Goal: Task Accomplishment & Management: Manage account settings

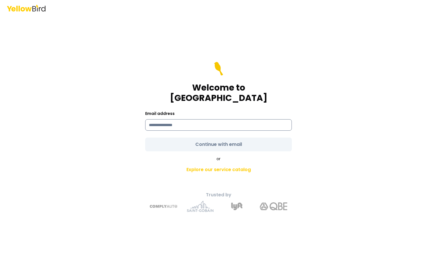
click at [166, 119] on input at bounding box center [218, 124] width 147 height 11
type input "**********"
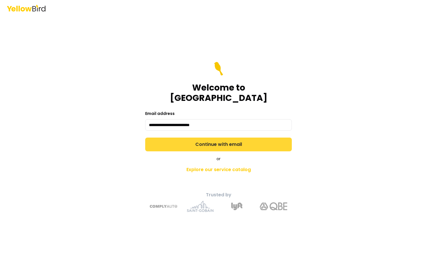
click at [204, 142] on button "Continue with email" at bounding box center [218, 144] width 147 height 14
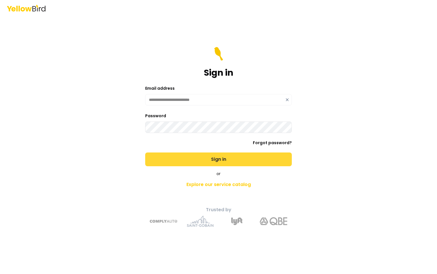
click at [224, 159] on button "Sign in" at bounding box center [218, 159] width 147 height 14
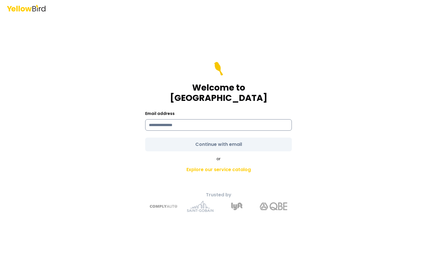
click at [167, 119] on input at bounding box center [218, 124] width 147 height 11
type input "**********"
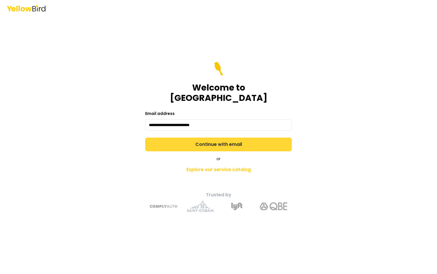
click at [212, 141] on button "Continue with email" at bounding box center [218, 144] width 147 height 14
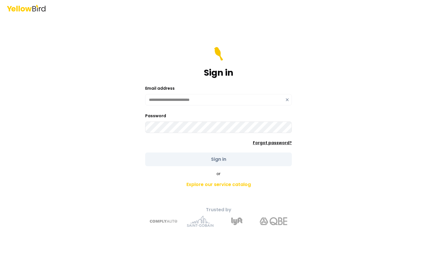
click at [279, 140] on link "Forgot password?" at bounding box center [272, 143] width 39 height 6
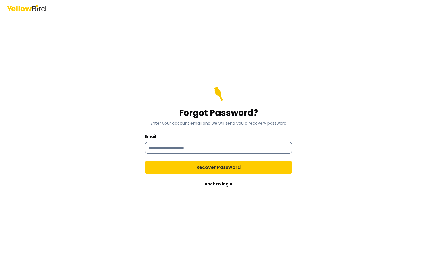
click at [163, 146] on input "Email" at bounding box center [218, 147] width 147 height 11
type input "**********"
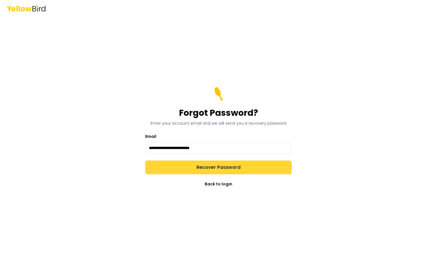
click at [208, 169] on button "Recover Password" at bounding box center [218, 167] width 147 height 14
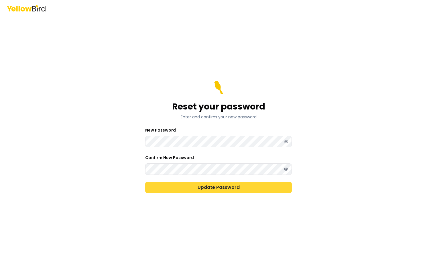
click at [203, 185] on button "Update Password" at bounding box center [218, 186] width 147 height 11
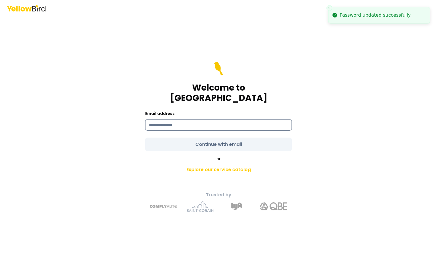
click at [176, 119] on input at bounding box center [218, 124] width 147 height 11
type input "**********"
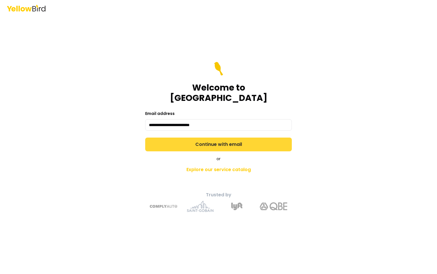
click at [205, 142] on button "Continue with email" at bounding box center [218, 144] width 147 height 14
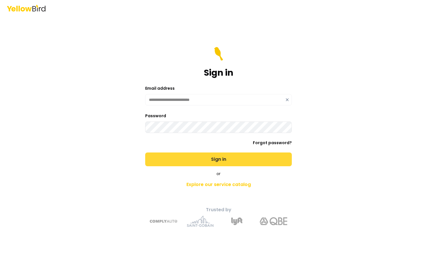
click at [222, 161] on button "Sign in" at bounding box center [218, 159] width 147 height 14
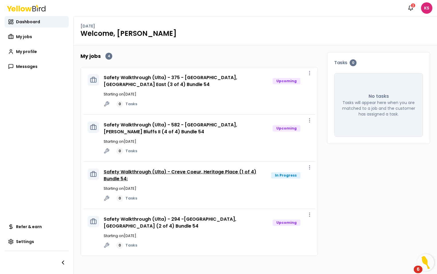
click at [228, 171] on link "Safety Walkthrough (Ulta) - Creve Coeur, Heritage Place (1 of 4) Bundle 54:" at bounding box center [180, 174] width 153 height 13
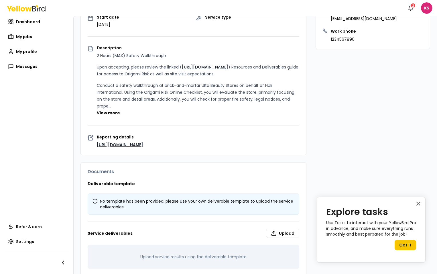
scroll to position [112, 0]
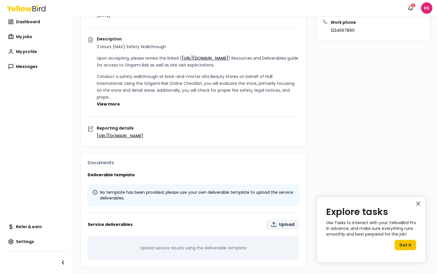
click at [274, 226] on label "Upload" at bounding box center [282, 224] width 33 height 9
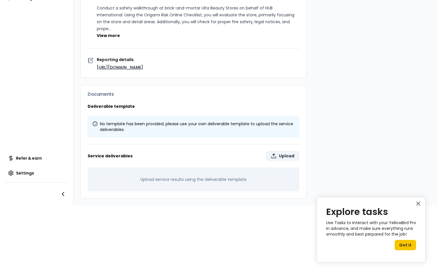
click at [281, 151] on label "Upload" at bounding box center [282, 155] width 33 height 9
click at [281, 262] on input "Upload" at bounding box center [305, 267] width 437 height 11
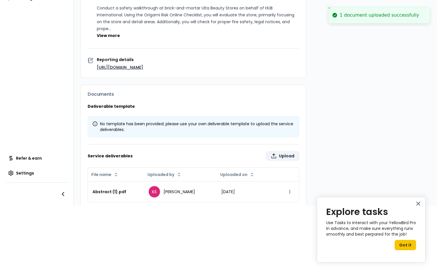
click at [271, 153] on icon at bounding box center [274, 156] width 6 height 6
click at [269, 262] on input "Upload" at bounding box center [305, 267] width 437 height 11
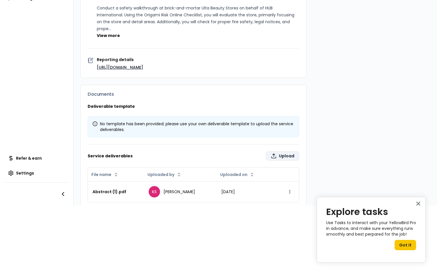
type input "**********"
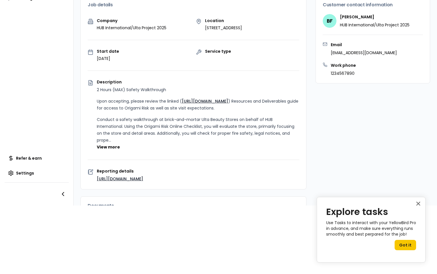
scroll to position [0, 0]
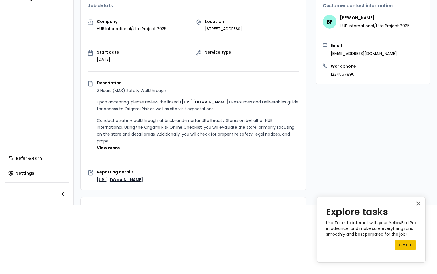
click at [406, 244] on button "Got it" at bounding box center [404, 245] width 21 height 10
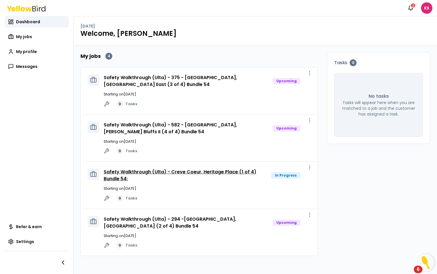
click at [247, 172] on link "Safety Walkthrough (Ulta) - Creve Coeur, Heritage Place (1 of 4) Bundle 54:" at bounding box center [180, 174] width 153 height 13
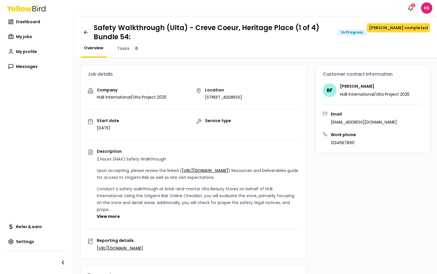
click at [409, 29] on button "Mark job completed" at bounding box center [398, 27] width 63 height 9
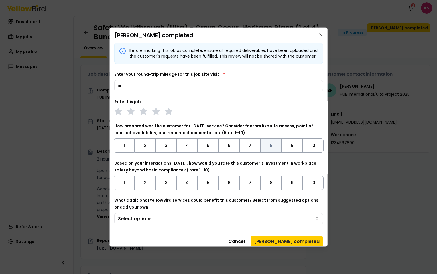
type input "**"
click at [270, 152] on button "8" at bounding box center [270, 145] width 21 height 14
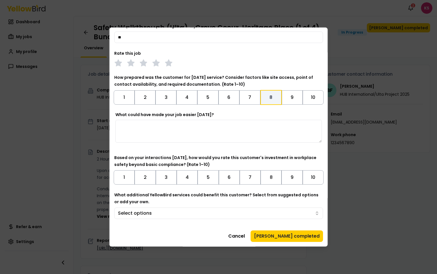
scroll to position [54, 0]
click at [139, 127] on textarea "What could have made your job easier today?" at bounding box center [218, 131] width 206 height 23
type textarea "**********"
click at [241, 179] on button "7" at bounding box center [249, 177] width 21 height 14
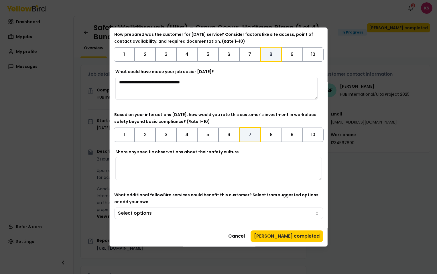
scroll to position [97, 0]
click at [137, 165] on textarea "Share any specific observations about their safety culture." at bounding box center [218, 168] width 206 height 23
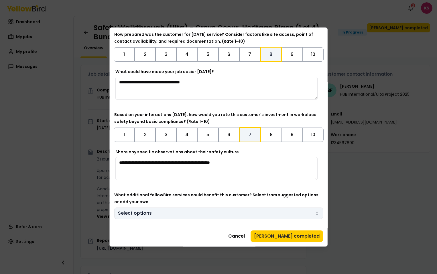
type textarea "**********"
click at [313, 212] on body "Notifications 2 KS Dashboard My jobs My profile Messages Refer & earn Settings …" at bounding box center [218, 137] width 437 height 274
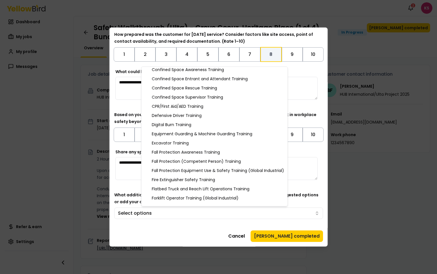
scroll to position [86, 0]
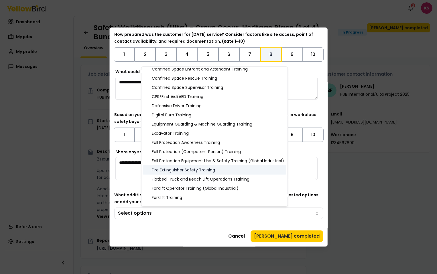
click at [189, 169] on div "Fire Extinguisher Safety Training" at bounding box center [215, 169] width 144 height 9
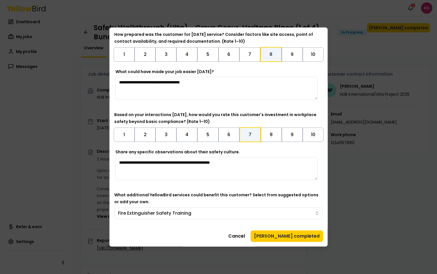
click at [276, 238] on body "Notifications 2 KS Dashboard My jobs My profile Messages Refer & earn Settings …" at bounding box center [218, 137] width 437 height 274
click at [291, 237] on button "Mark job completed" at bounding box center [286, 235] width 72 height 11
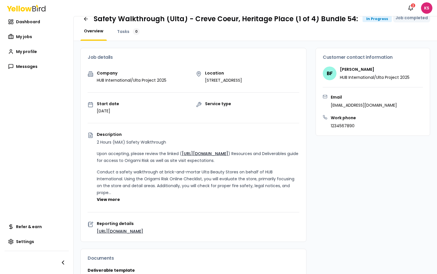
scroll to position [0, 0]
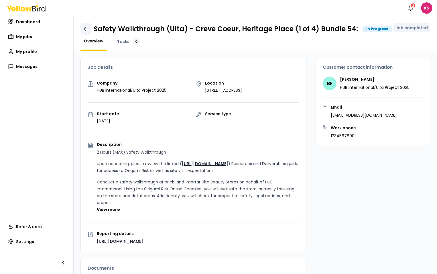
click at [84, 32] on link at bounding box center [85, 28] width 11 height 11
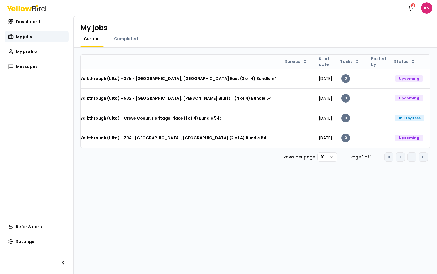
scroll to position [0, 42]
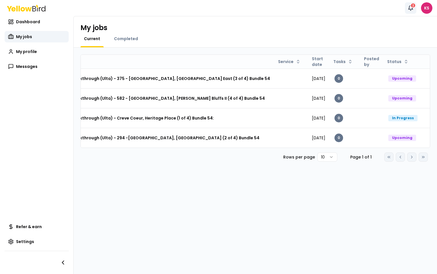
click at [412, 3] on div "2" at bounding box center [412, 5] width 5 height 5
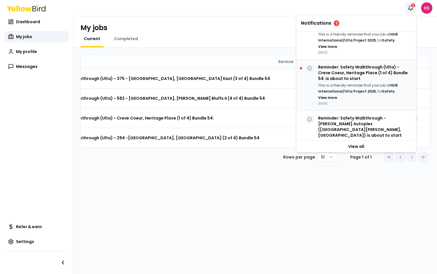
scroll to position [57, 0]
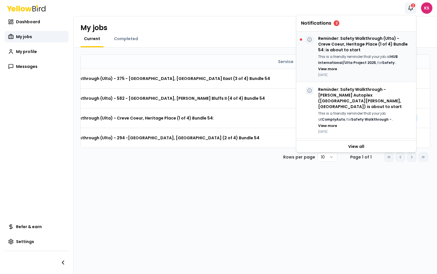
click at [310, 63] on div "Reminder: Safety Walkthrough (Ulta) - Creve Coeur, Heritage Place (1 of 4) Bund…" at bounding box center [356, 56] width 112 height 42
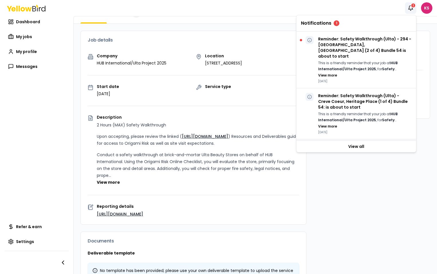
scroll to position [23, 0]
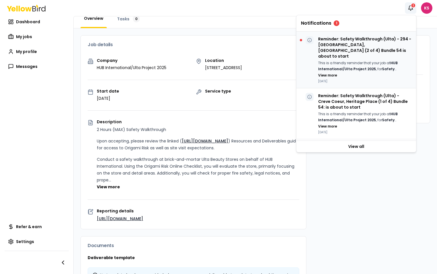
click at [339, 60] on strong "HUB International/Ulta Project 2025" at bounding box center [358, 65] width 80 height 11
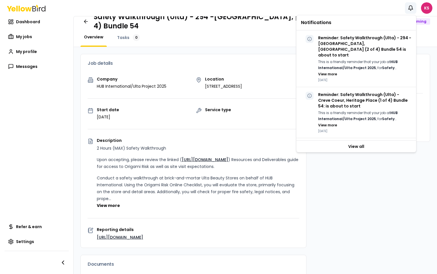
scroll to position [3, 0]
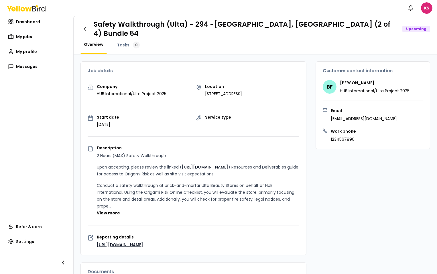
click at [420, 44] on div "Overview Tasks 0" at bounding box center [254, 48] width 349 height 13
